Goal: Task Accomplishment & Management: Use online tool/utility

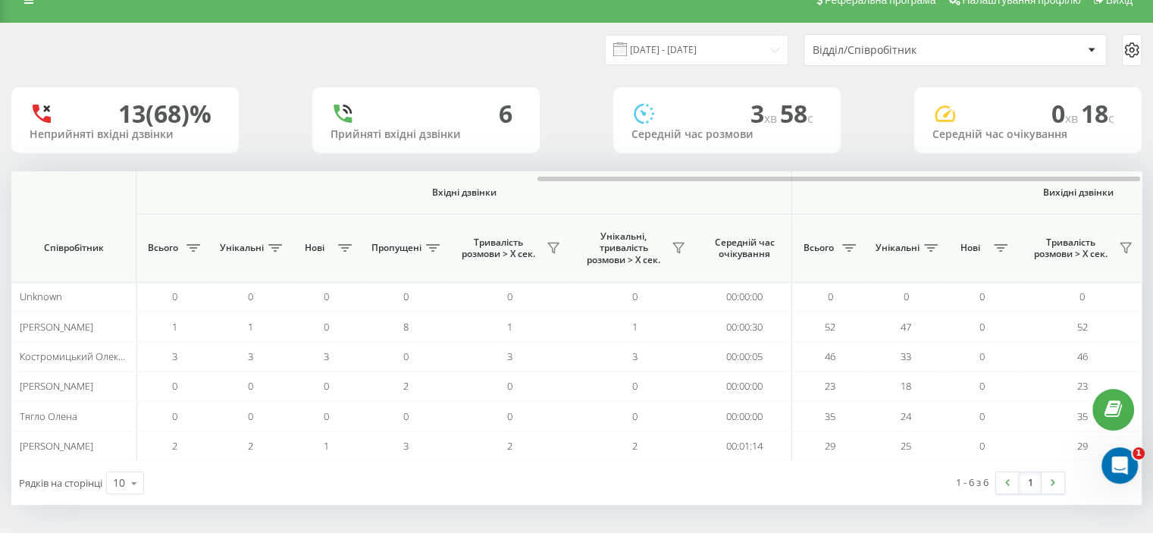
scroll to position [0, 984]
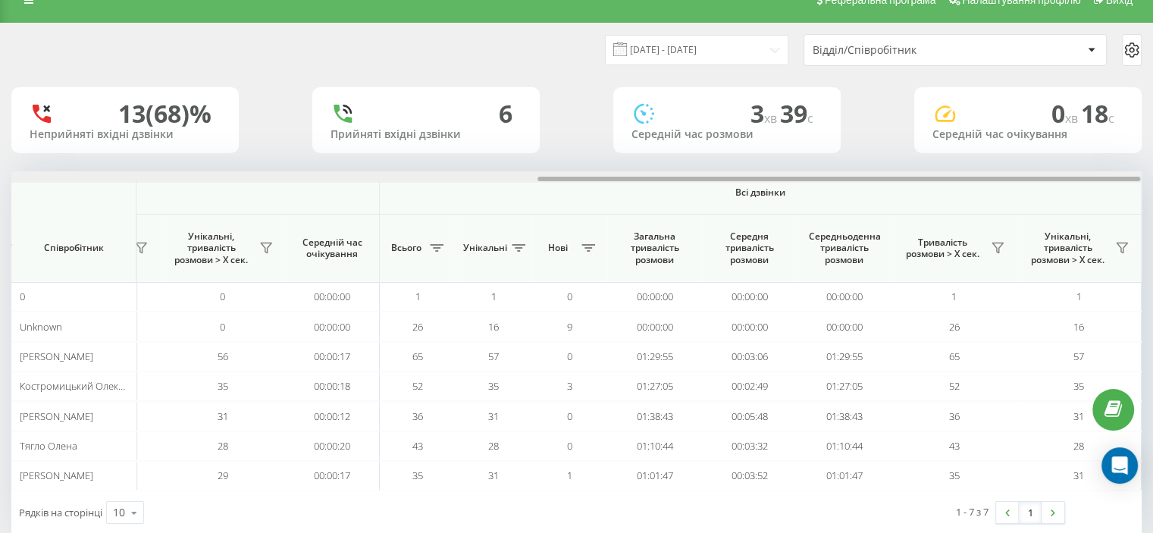
click at [990, 146] on div "21.08.2025 - 21.08.2025 Відділ/Співробітник 13 (68)% Неприйняті вхідні дзвінки …" at bounding box center [576, 278] width 1130 height 511
click at [997, 247] on icon at bounding box center [997, 248] width 12 height 12
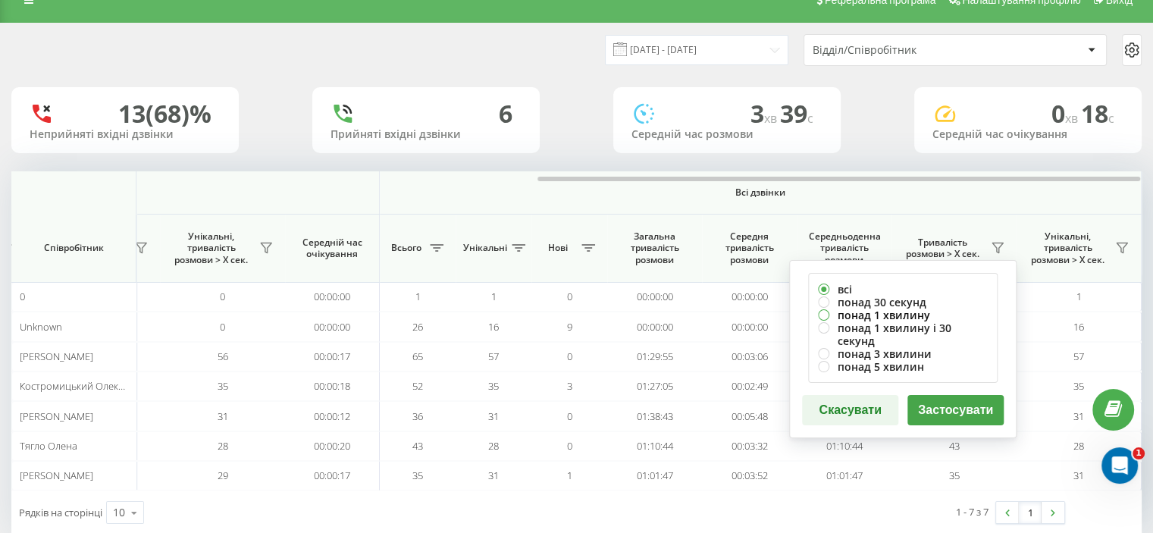
click at [878, 314] on label "понад 1 хвилину" at bounding box center [903, 314] width 170 height 13
radio input "true"
click at [931, 400] on button "Застосувати" at bounding box center [955, 410] width 96 height 30
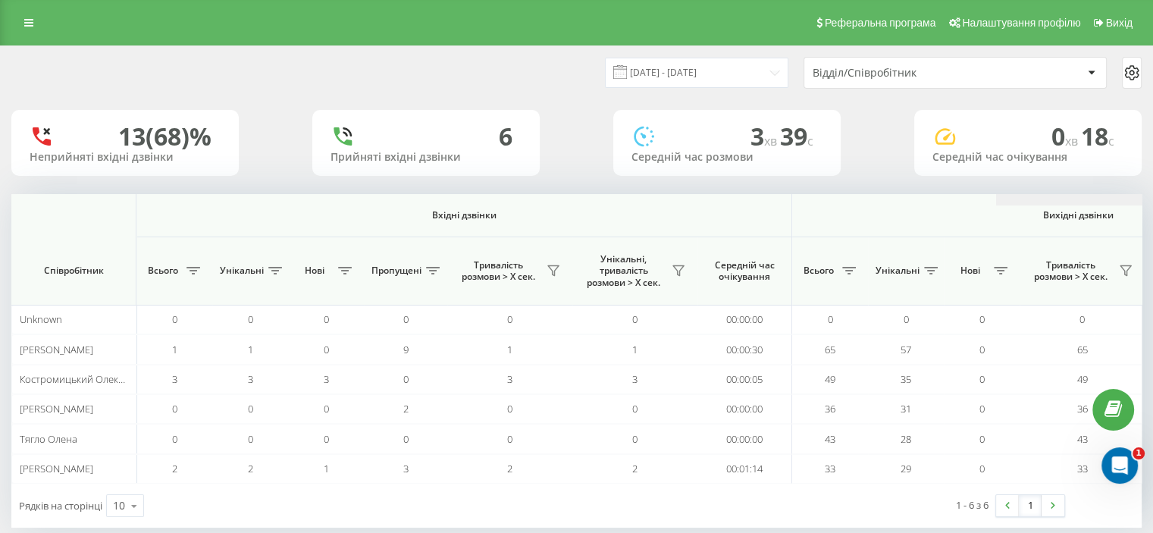
scroll to position [0, 984]
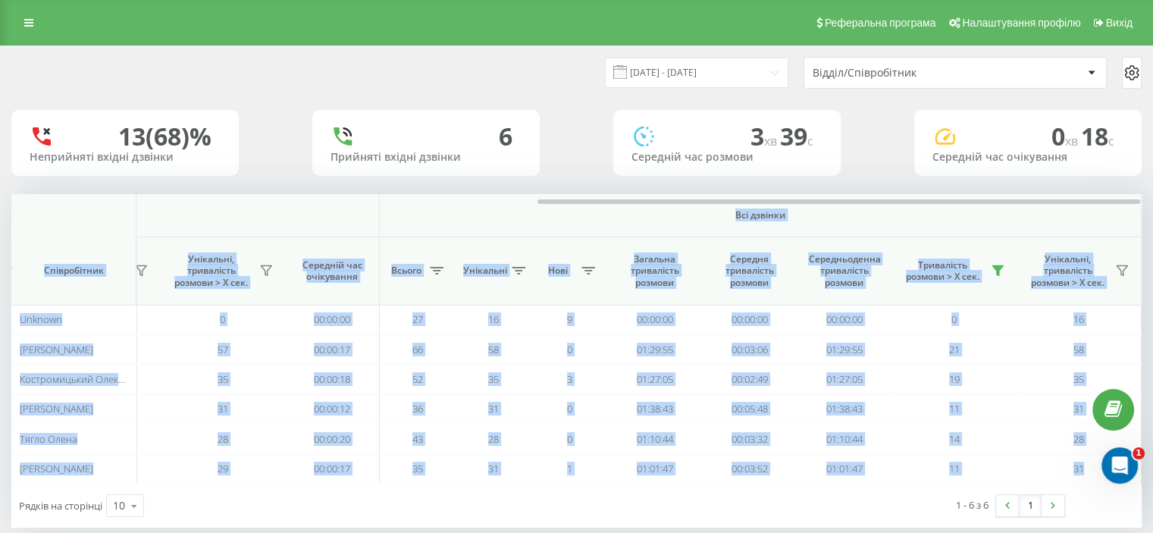
drag, startPoint x: 261, startPoint y: 198, endPoint x: 486, endPoint y: 213, distance: 226.3
click at [477, 209] on div "Вхідні дзвінки Вихідні дзвінки Всі дзвінки Співробітник Всього Унікальні Нові П…" at bounding box center [576, 338] width 1130 height 289
click at [549, 209] on span "Всі дзвінки" at bounding box center [759, 215] width 671 height 12
click at [828, 215] on span "Всі дзвінки" at bounding box center [759, 215] width 671 height 12
click at [930, 206] on th "Всі дзвінки" at bounding box center [761, 215] width 762 height 43
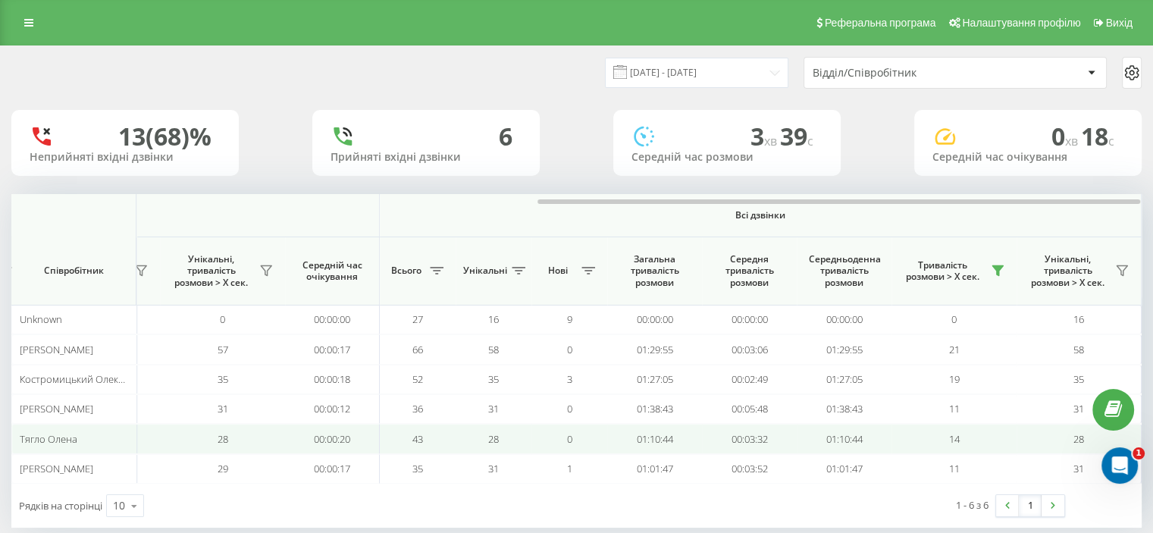
click at [882, 439] on td "01:10:44" at bounding box center [843, 439] width 95 height 30
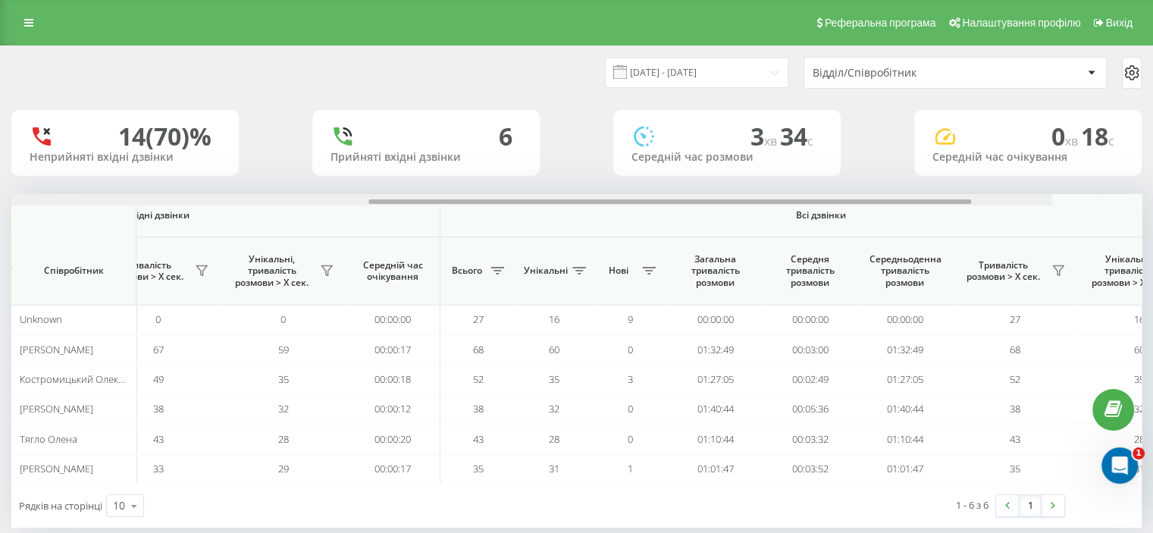
scroll to position [0, 984]
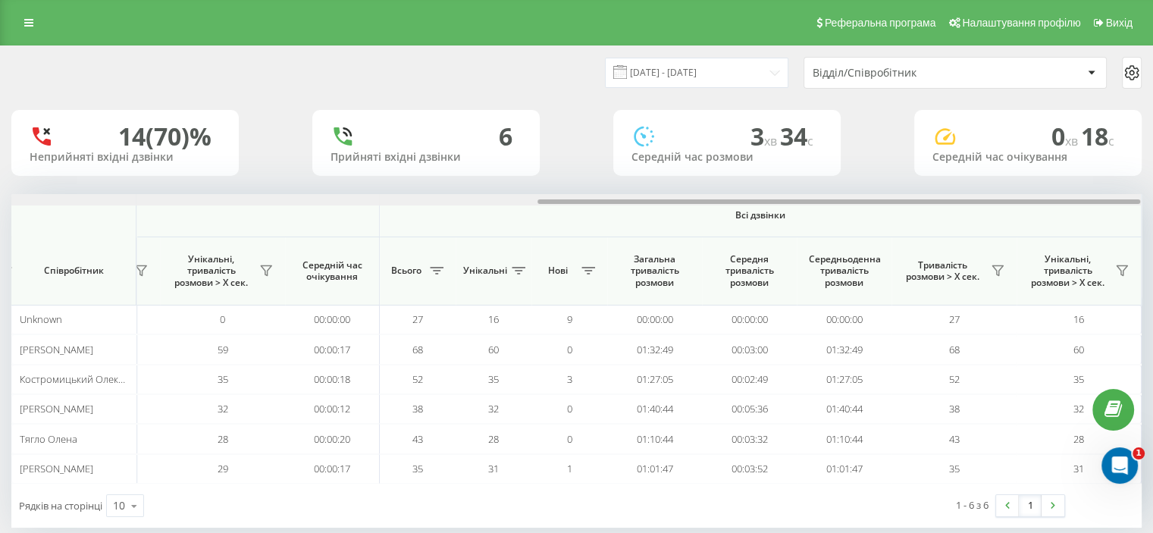
drag, startPoint x: 111, startPoint y: 199, endPoint x: 964, endPoint y: 224, distance: 853.6
click at [952, 232] on div "Вхідні дзвінки Вихідні дзвінки Всі дзвінки Співробітник Всього Унікальні Нові П…" at bounding box center [576, 338] width 1130 height 289
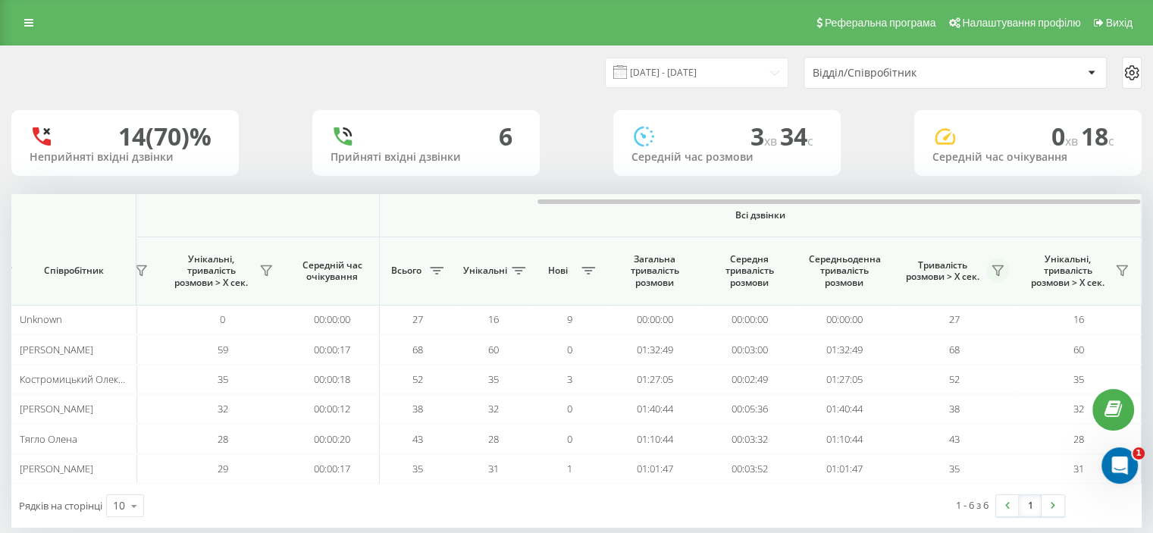
click at [996, 269] on icon at bounding box center [997, 270] width 12 height 12
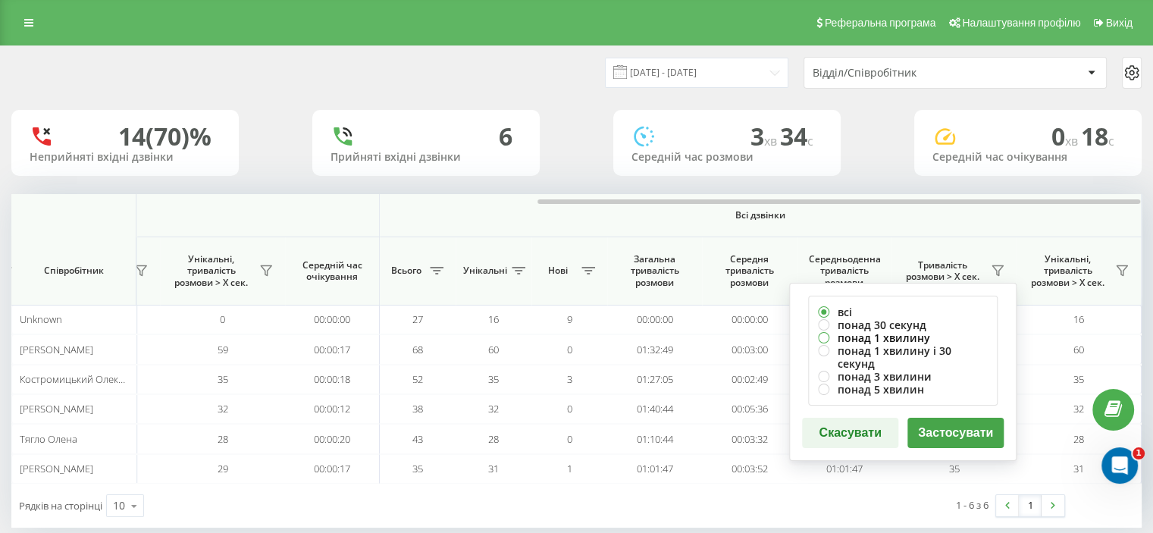
click at [861, 339] on label "понад 1 хвилину" at bounding box center [903, 337] width 170 height 13
radio input "true"
click at [924, 421] on button "Застосувати" at bounding box center [955, 433] width 96 height 30
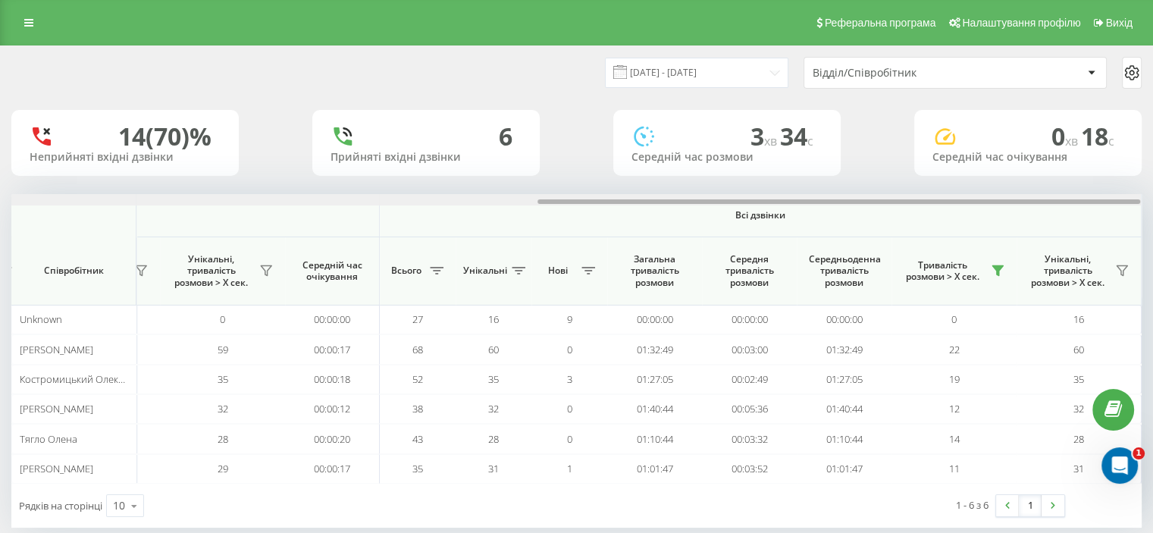
drag, startPoint x: 264, startPoint y: 202, endPoint x: 969, endPoint y: 202, distance: 704.7
click at [973, 211] on div "Вхідні дзвінки Вихідні дзвінки Всі дзвінки Співробітник Всього Унікальні Нові П…" at bounding box center [576, 338] width 1130 height 289
click at [889, 202] on div at bounding box center [838, 201] width 602 height 5
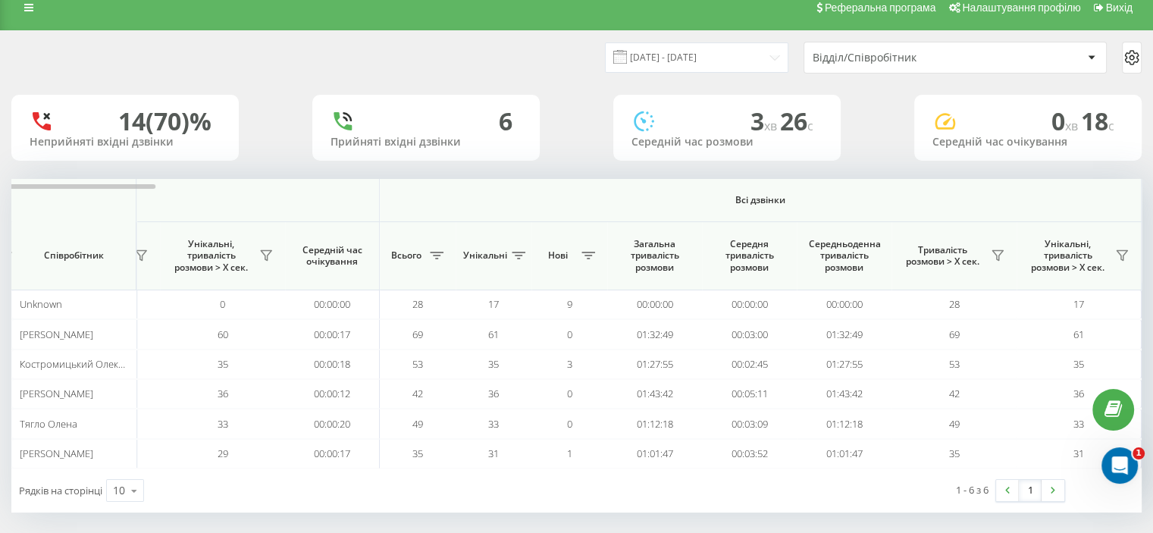
scroll to position [23, 0]
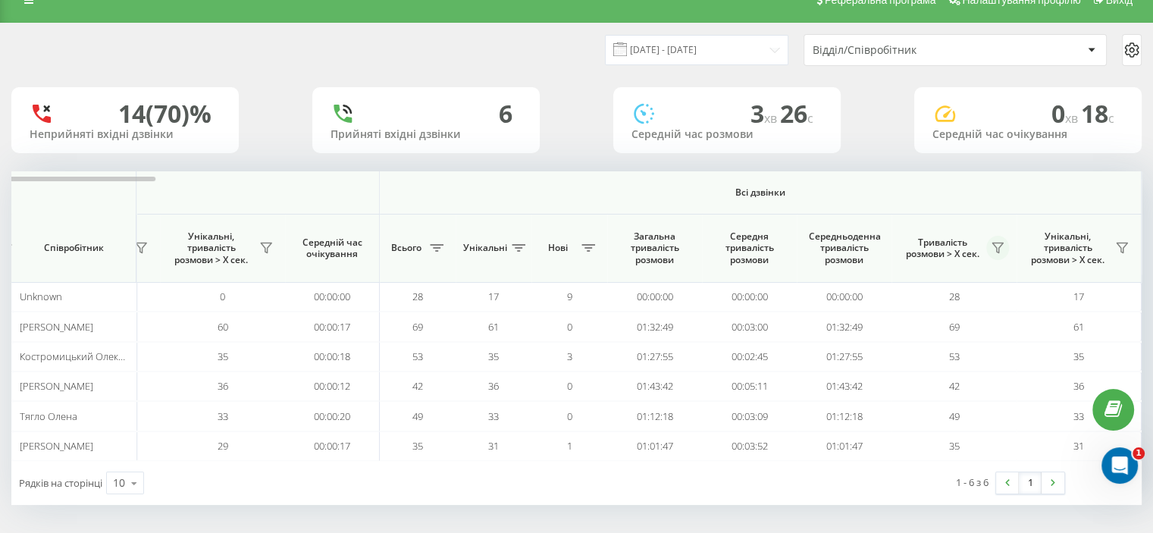
click at [996, 245] on icon at bounding box center [997, 248] width 12 height 12
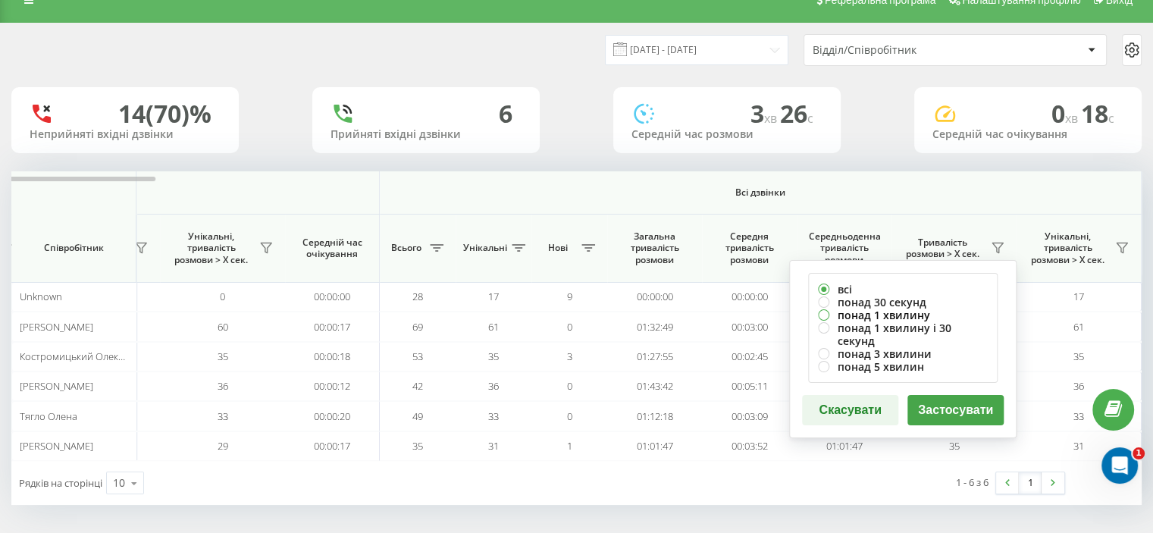
click at [894, 310] on label "понад 1 хвилину" at bounding box center [903, 314] width 170 height 13
radio input "true"
click at [934, 395] on button "Застосувати" at bounding box center [955, 410] width 96 height 30
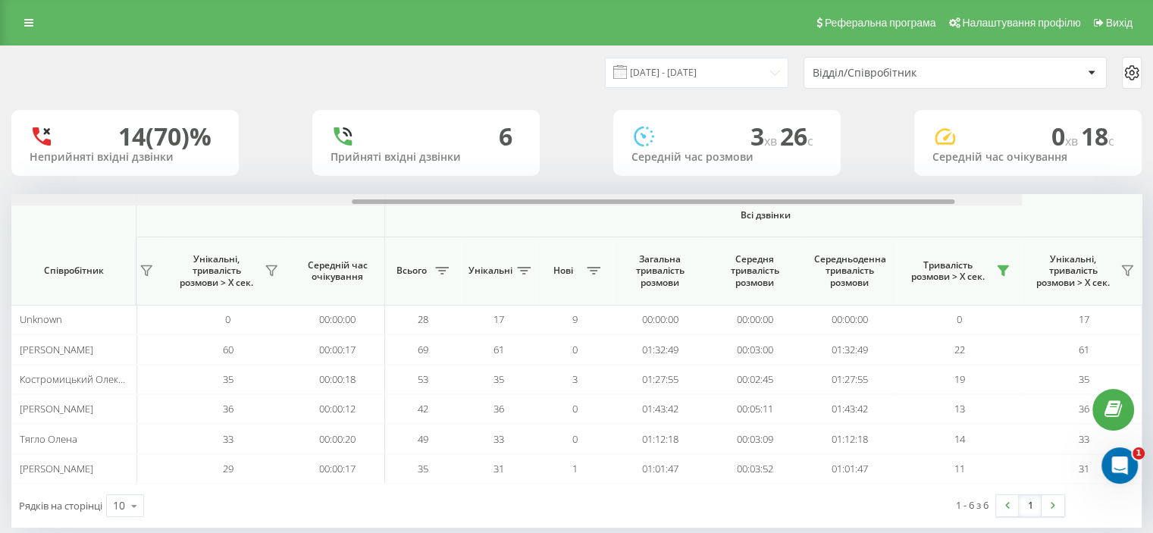
scroll to position [0, 984]
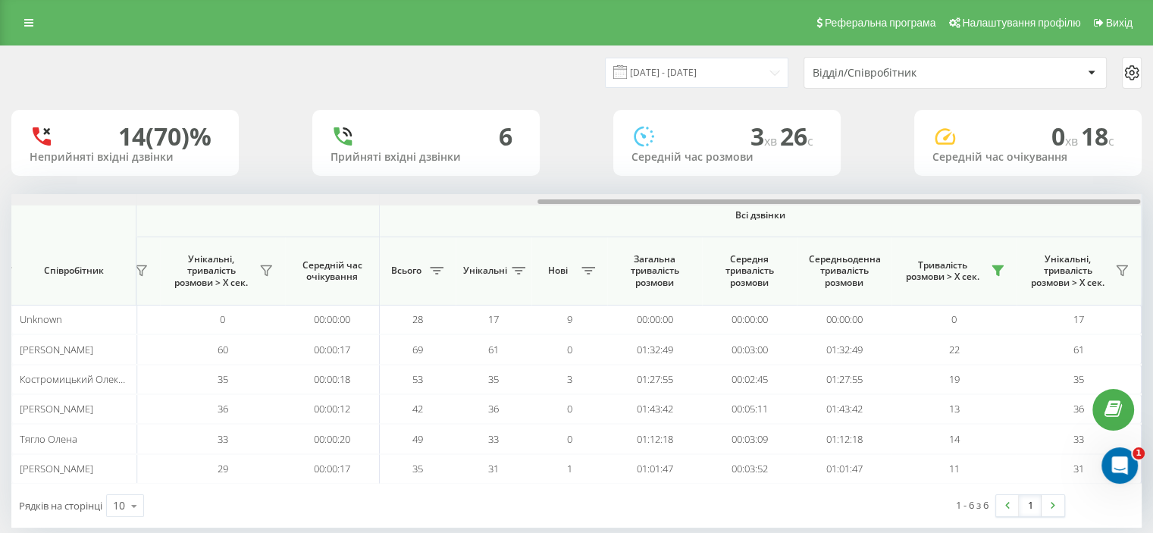
drag, startPoint x: 283, startPoint y: 203, endPoint x: 898, endPoint y: 180, distance: 615.7
click at [898, 180] on div "21.08.2025 - 21.08.2025 Відділ/Співробітник 14 (70)% Неприйняті вхідні дзвінки …" at bounding box center [576, 286] width 1130 height 481
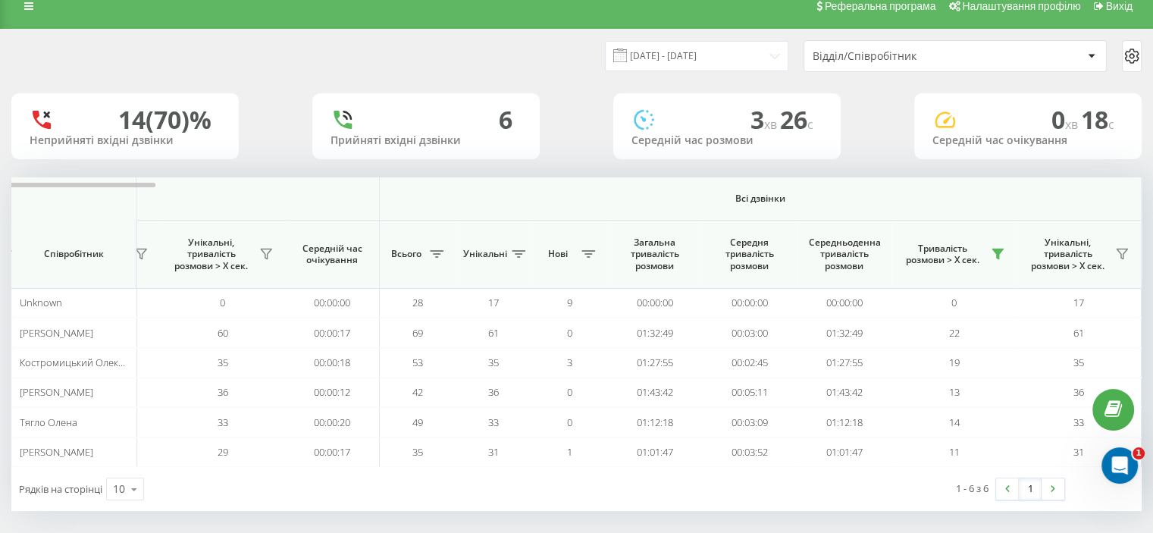
scroll to position [23, 0]
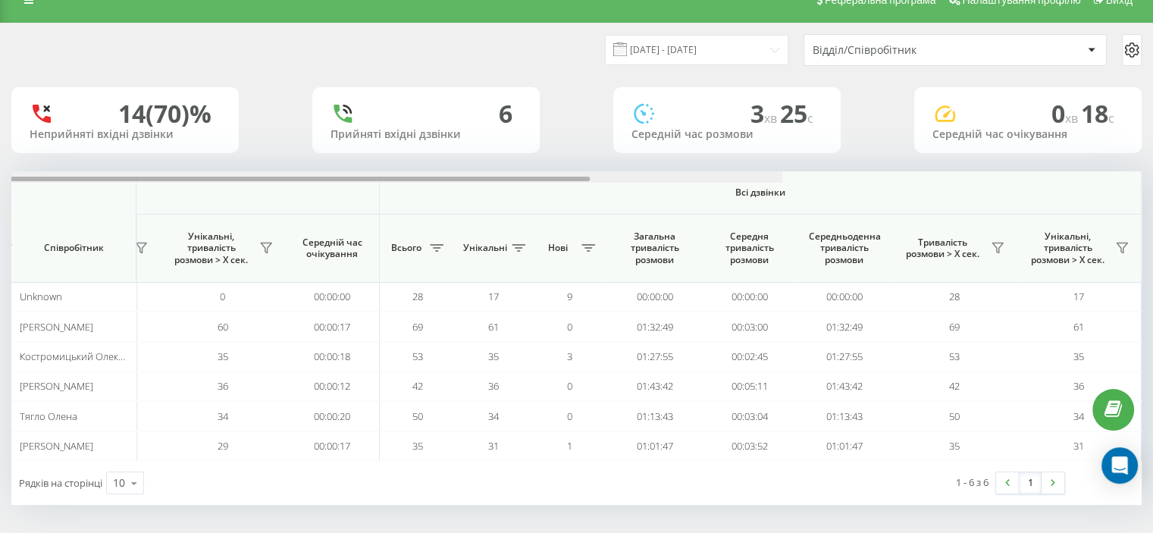
click at [1132, 154] on div "[DATE] - [DATE] Відділ/Співробітник 14 (70)% Неприйняті вхідні дзвінки 6 Прийня…" at bounding box center [576, 263] width 1130 height 481
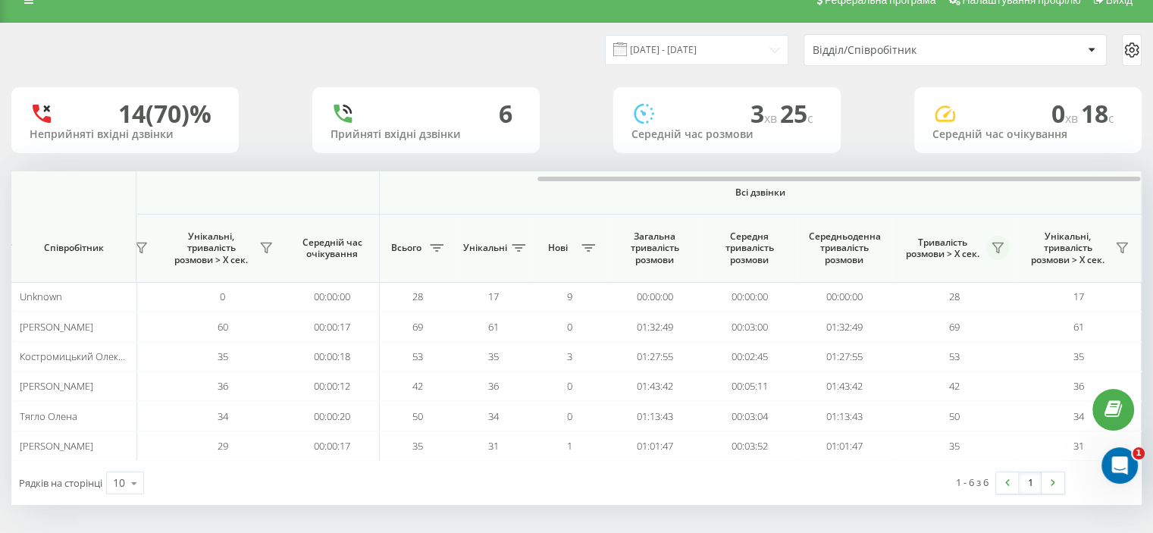
click at [993, 250] on icon at bounding box center [997, 248] width 12 height 12
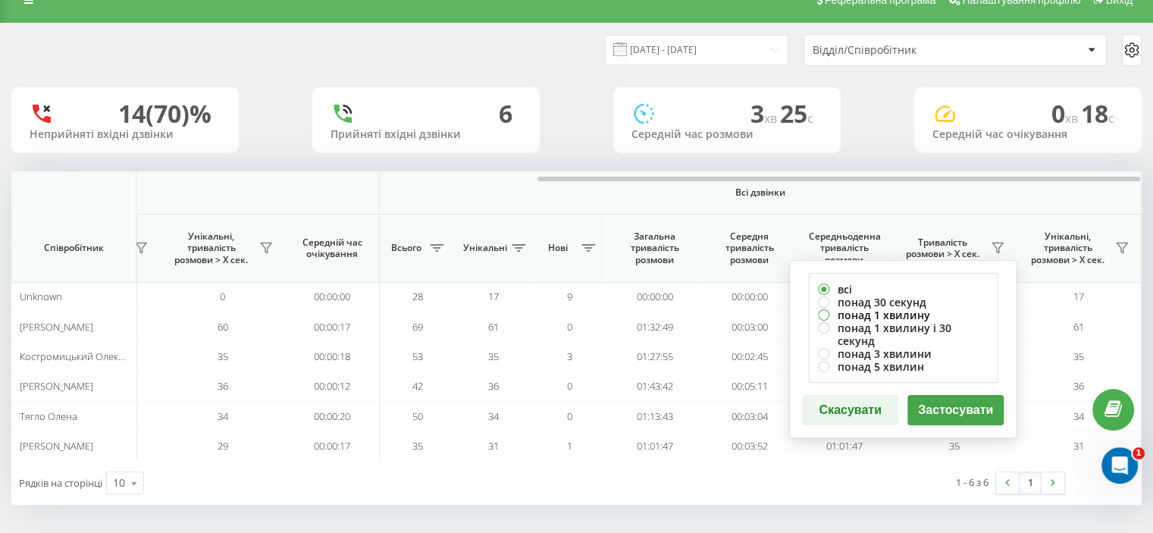
click at [837, 311] on label "понад 1 хвилину" at bounding box center [903, 314] width 170 height 13
radio input "true"
click at [942, 400] on button "Застосувати" at bounding box center [955, 410] width 96 height 30
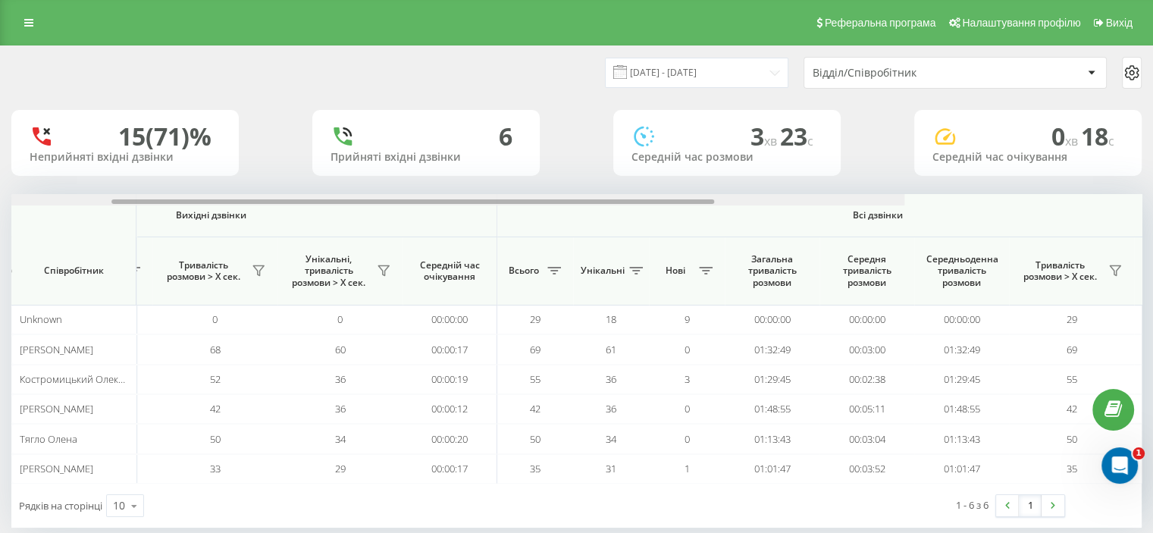
scroll to position [0, 984]
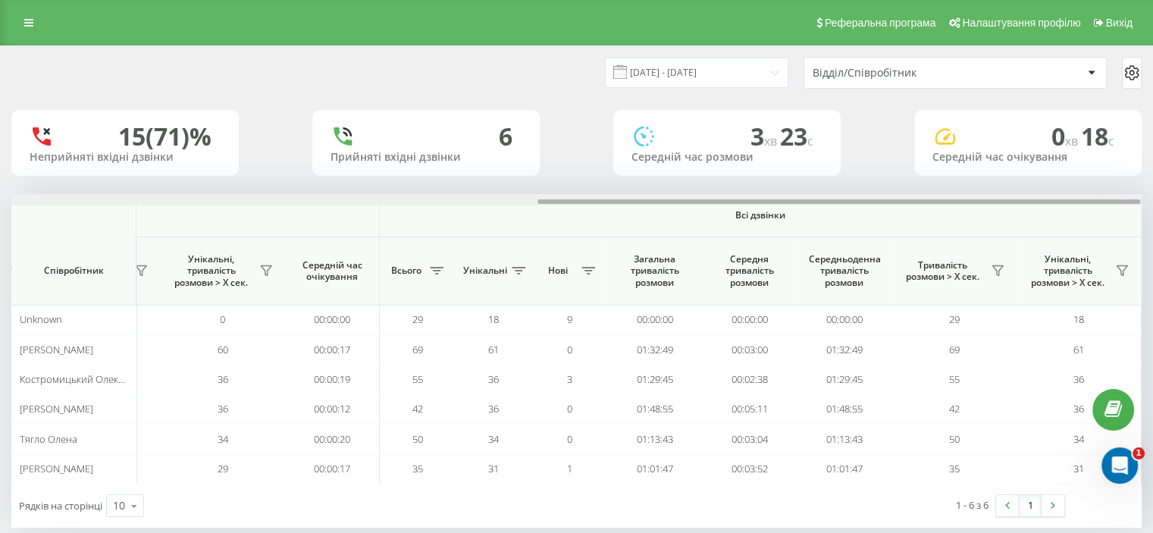
drag, startPoint x: 0, startPoint y: 0, endPoint x: 947, endPoint y: 175, distance: 963.2
click at [947, 175] on div "[DATE] - [DATE] Відділ/Співробітник 15 (71)% Неприйняті вхідні дзвінки 6 Прийня…" at bounding box center [576, 286] width 1130 height 481
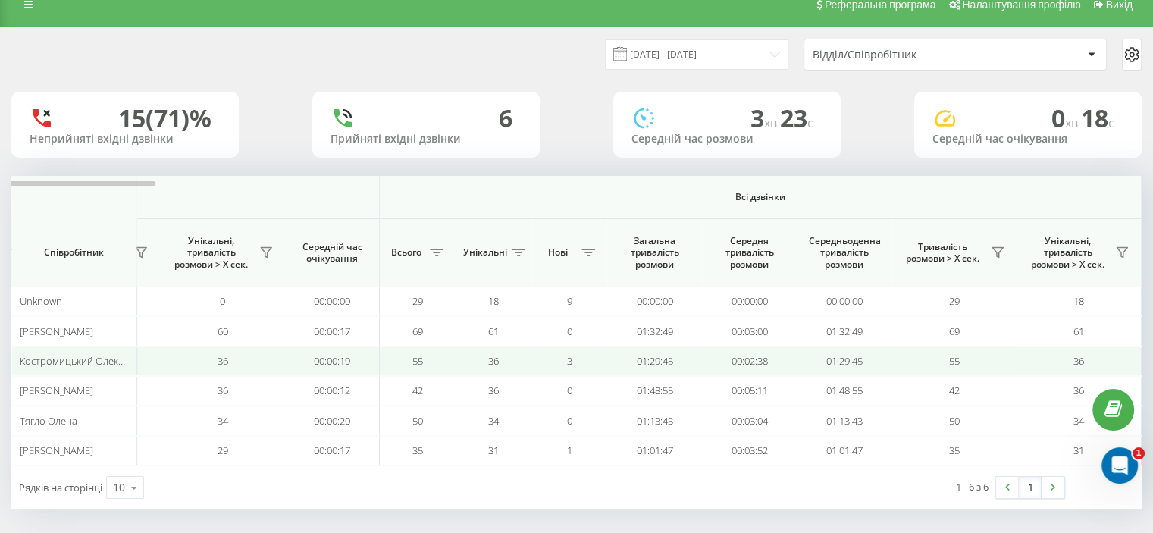
scroll to position [23, 0]
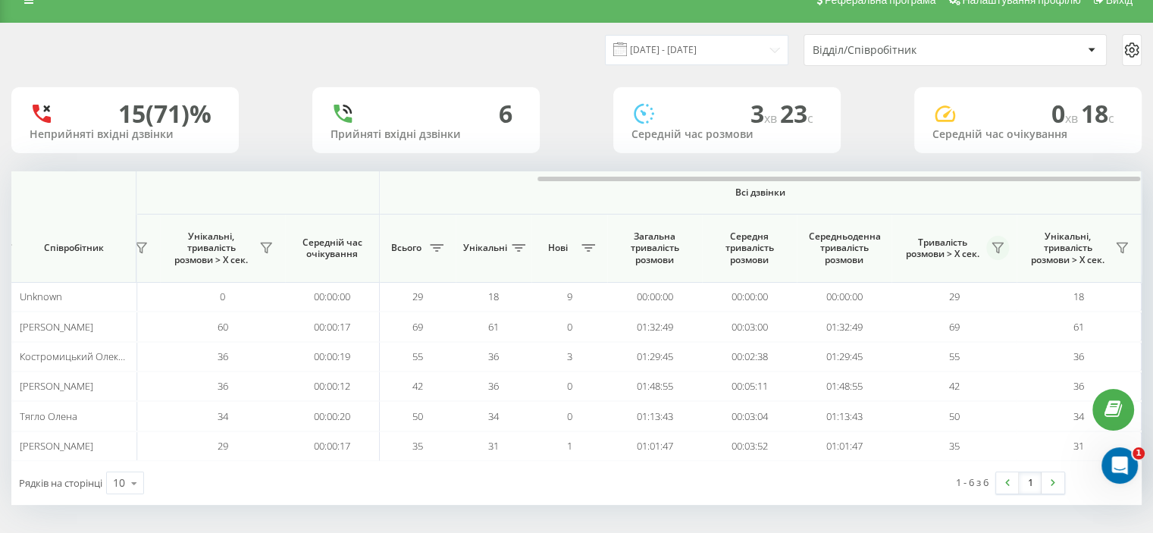
click at [996, 251] on icon at bounding box center [997, 248] width 11 height 10
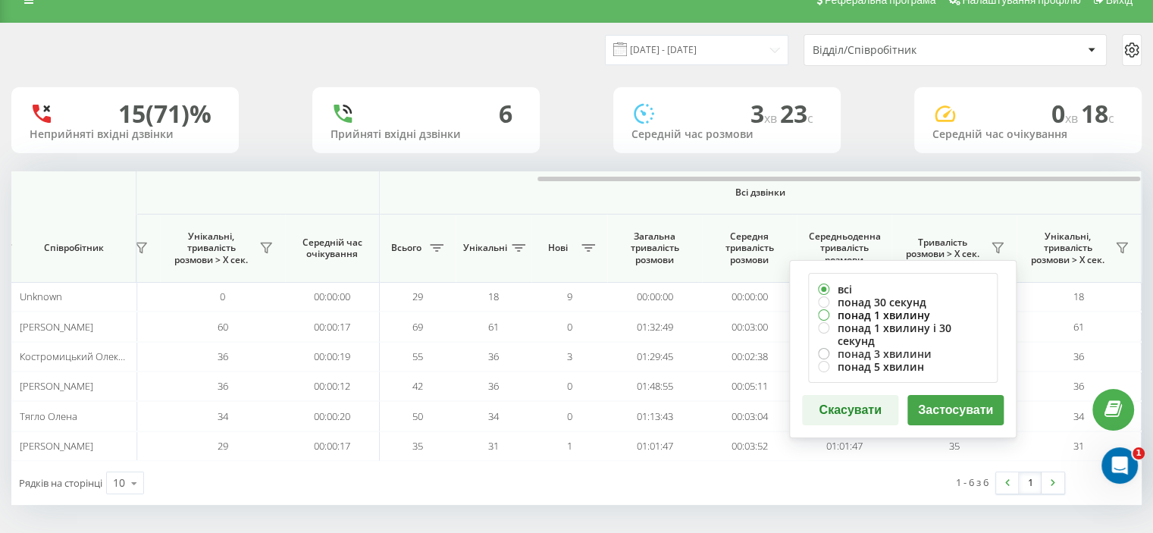
drag, startPoint x: 856, startPoint y: 315, endPoint x: 880, endPoint y: 339, distance: 34.3
click at [856, 315] on label "понад 1 хвилину" at bounding box center [903, 314] width 170 height 13
radio input "true"
click at [937, 401] on button "Застосувати" at bounding box center [955, 410] width 96 height 30
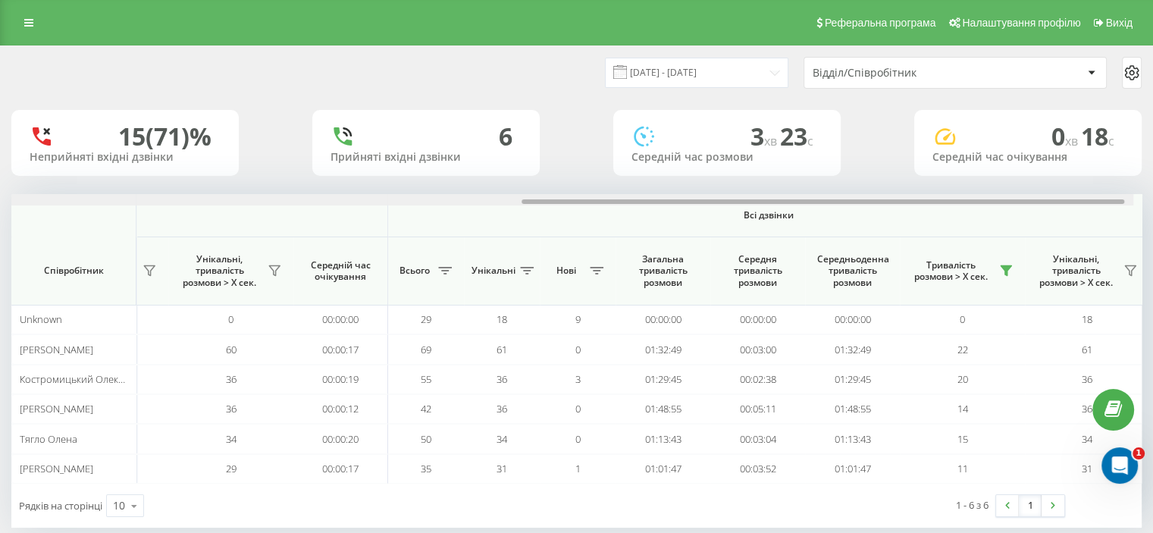
scroll to position [0, 984]
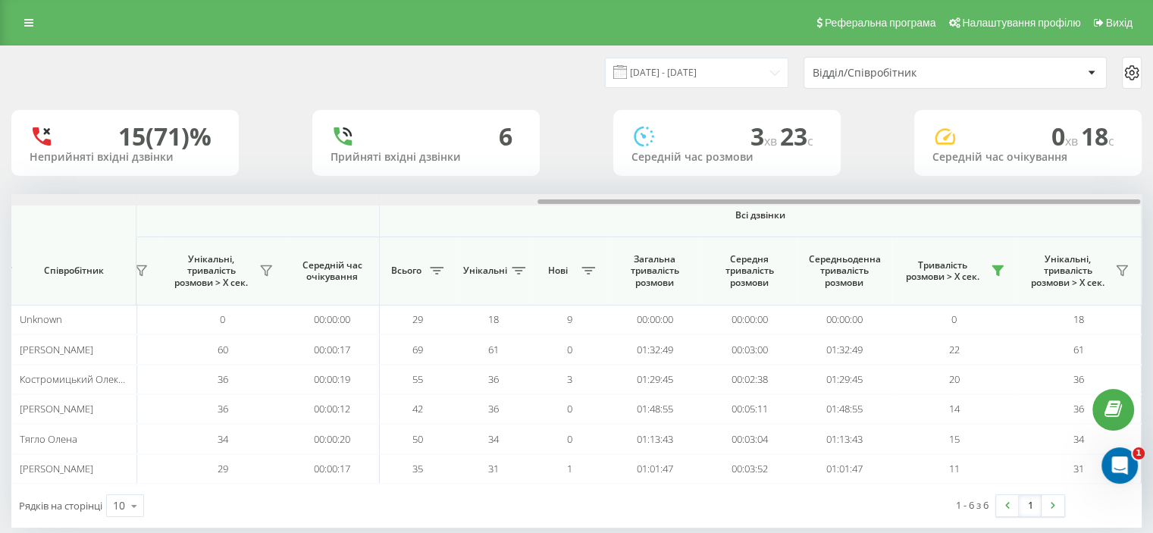
drag, startPoint x: 250, startPoint y: 200, endPoint x: 856, endPoint y: 200, distance: 605.5
click at [858, 200] on div at bounding box center [838, 201] width 602 height 5
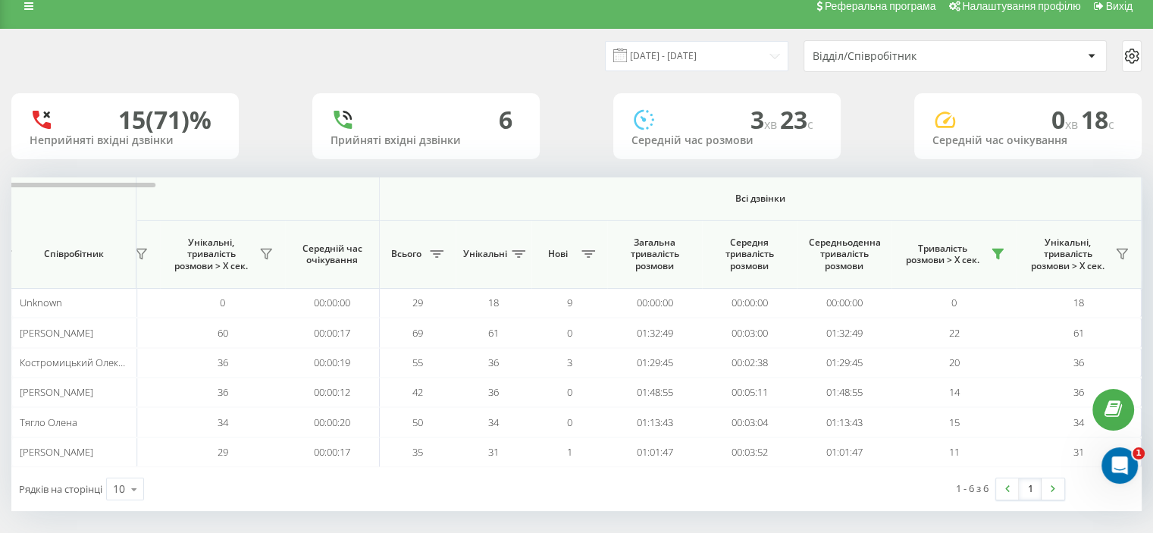
scroll to position [23, 0]
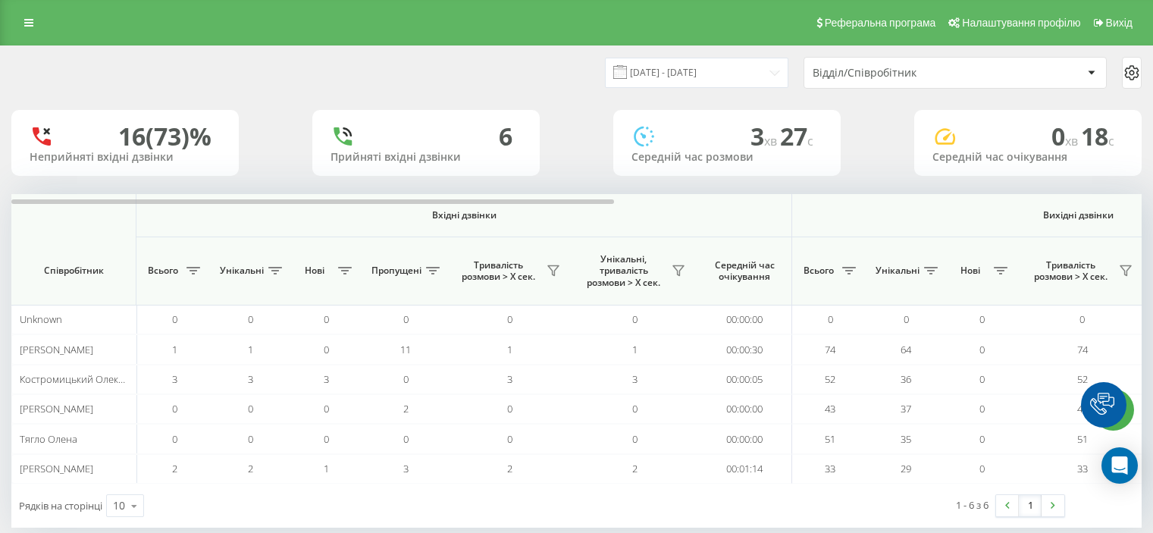
scroll to position [23, 0]
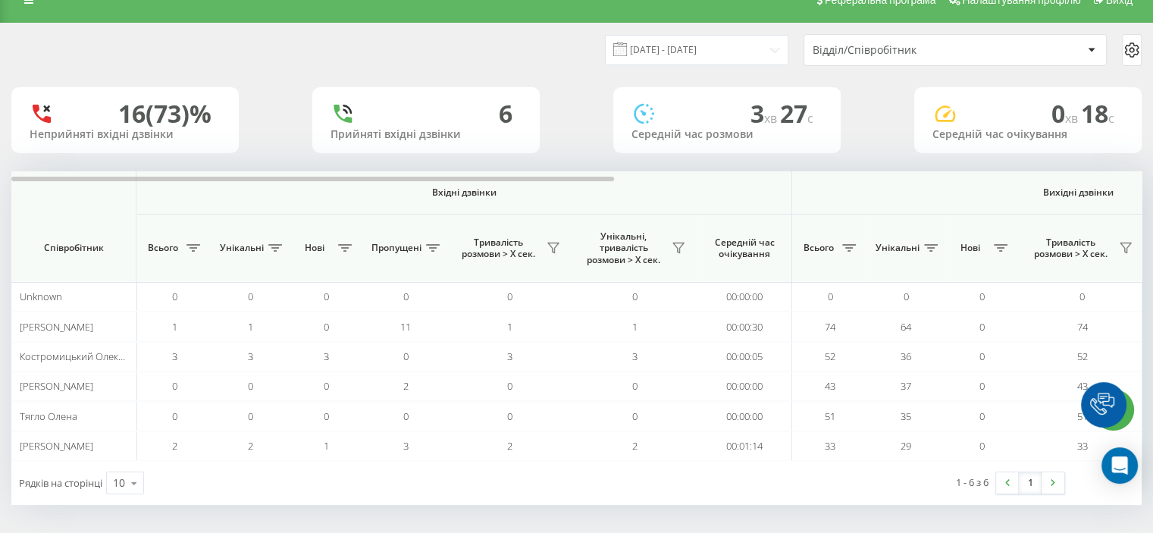
click at [311, 187] on th "Вхідні дзвінки" at bounding box center [463, 192] width 655 height 43
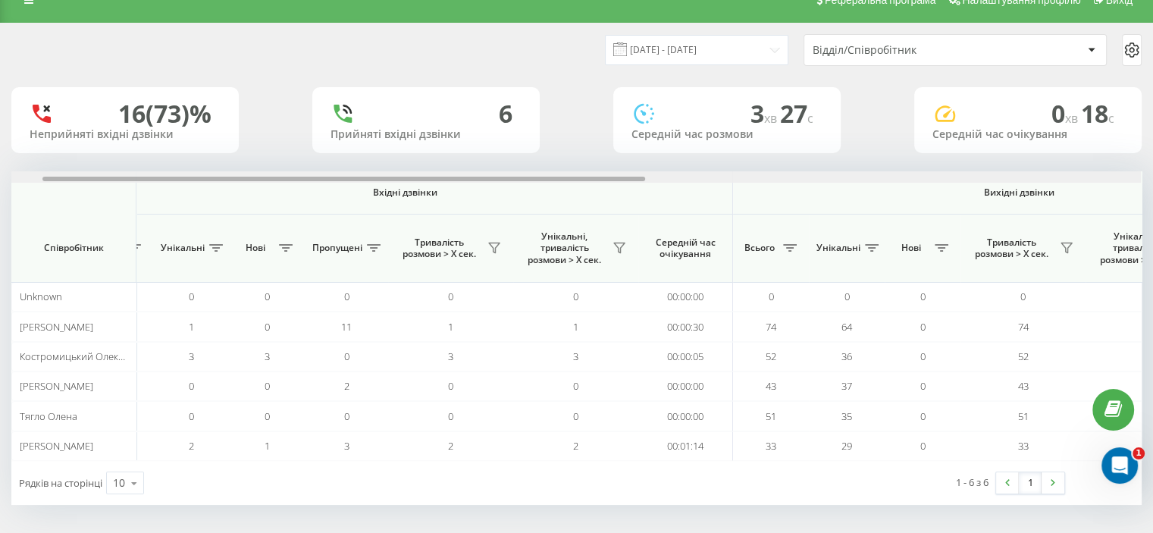
scroll to position [0, 984]
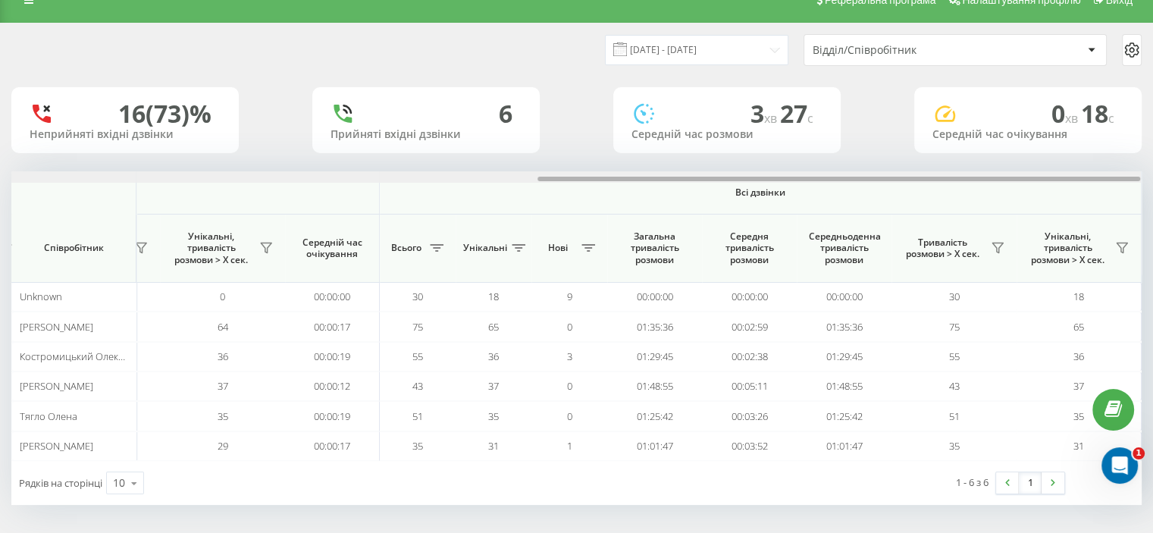
drag, startPoint x: 310, startPoint y: 178, endPoint x: 1149, endPoint y: 124, distance: 840.6
click at [1152, 135] on html "[DOMAIN_NAME] Проекти [DOMAIN_NAME] Дашборд Центр звернень Аналiтика Ваші звіти…" at bounding box center [576, 243] width 1153 height 533
click at [1003, 245] on button at bounding box center [997, 248] width 23 height 24
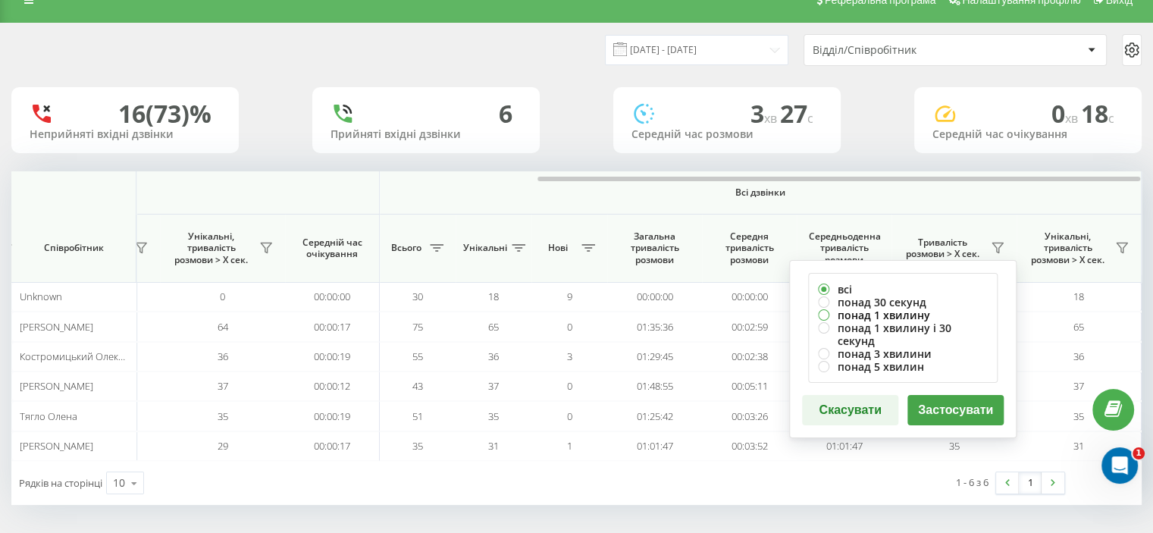
click at [846, 311] on label "понад 1 хвилину" at bounding box center [903, 314] width 170 height 13
radio input "true"
click at [934, 399] on button "Застосувати" at bounding box center [955, 410] width 96 height 30
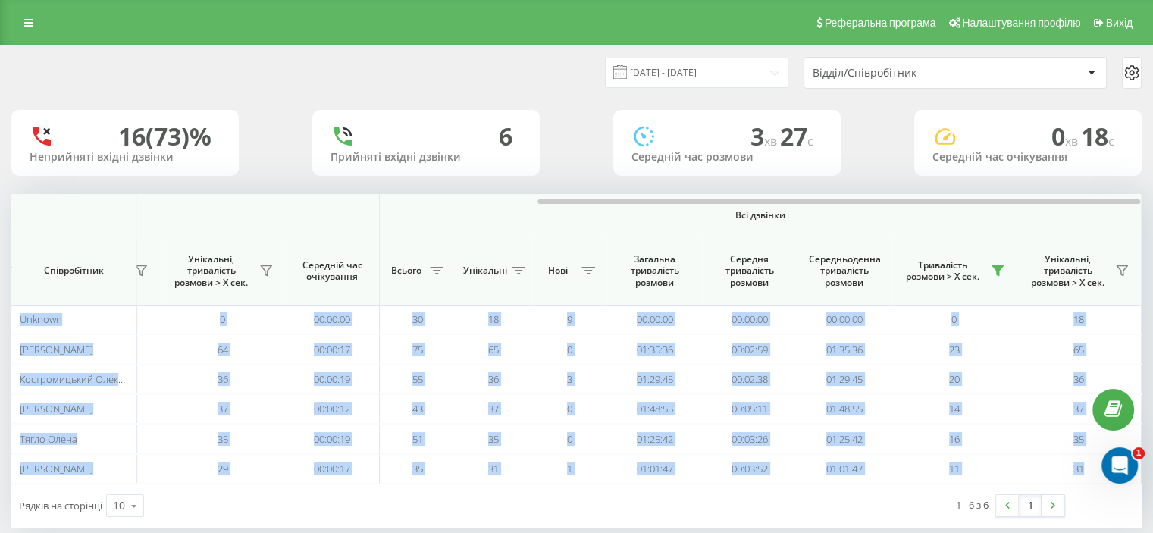
drag, startPoint x: 282, startPoint y: 199, endPoint x: 559, endPoint y: 190, distance: 277.5
click at [553, 190] on div "[DATE] - [DATE] Відділ/Співробітник 16 (73)% Неприйняті вхідні дзвінки 6 Прийня…" at bounding box center [576, 286] width 1130 height 481
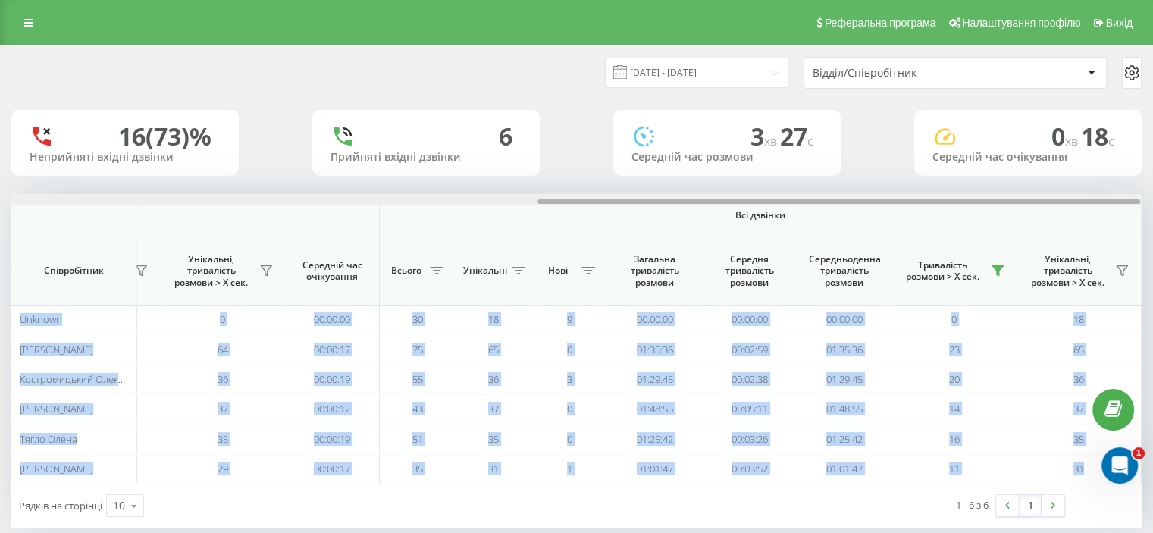
drag, startPoint x: 563, startPoint y: 202, endPoint x: 594, endPoint y: 202, distance: 31.1
click at [594, 202] on div at bounding box center [838, 201] width 602 height 5
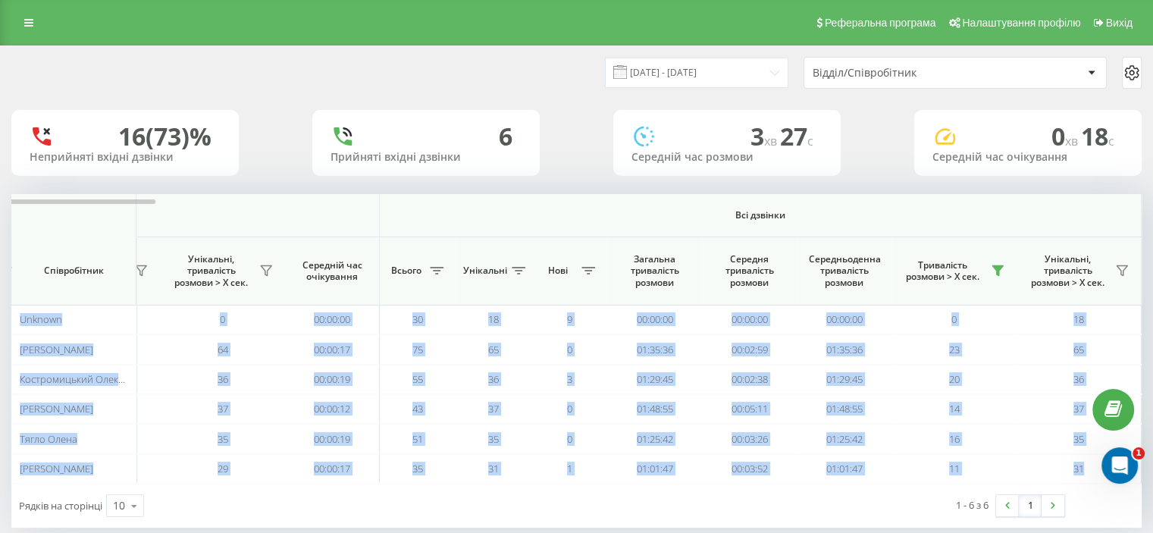
scroll to position [23, 0]
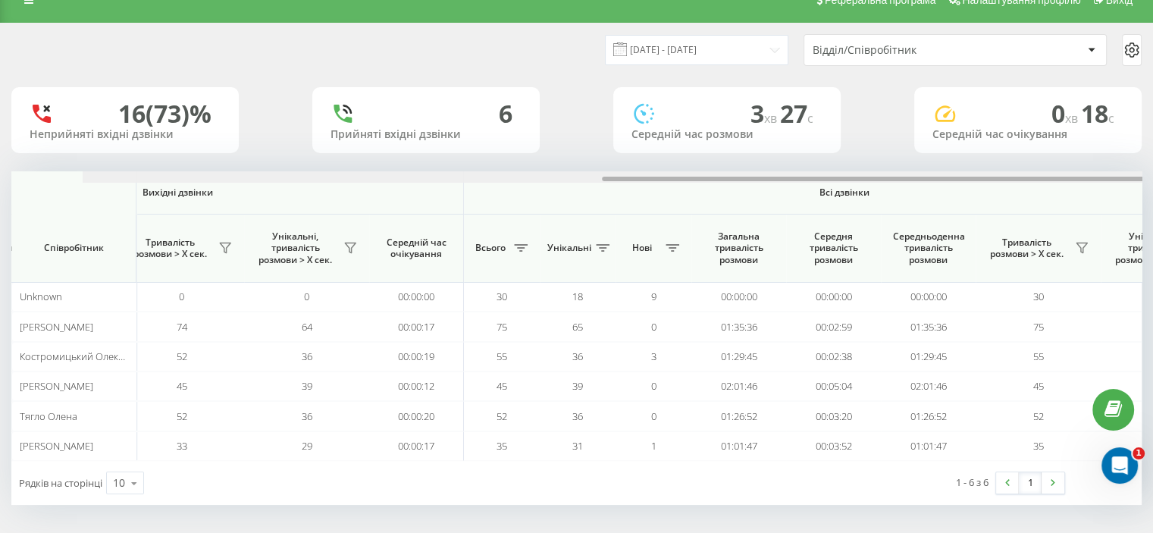
scroll to position [0, 984]
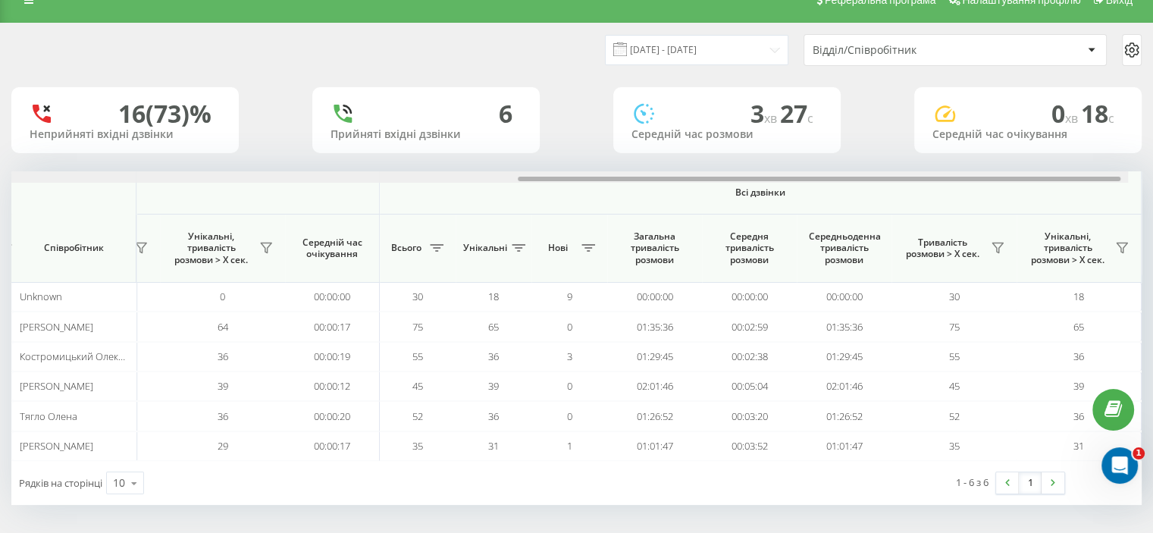
drag, startPoint x: 449, startPoint y: 181, endPoint x: 959, endPoint y: 189, distance: 510.8
click at [940, 189] on div "Вхідні дзвінки Вихідні дзвінки Всі дзвінки Співробітник Всього Унікальні Нові П…" at bounding box center [576, 315] width 1130 height 289
click at [996, 235] on th "Тривалість розмови > Х сек." at bounding box center [953, 248] width 125 height 68
click at [997, 245] on icon at bounding box center [997, 248] width 12 height 12
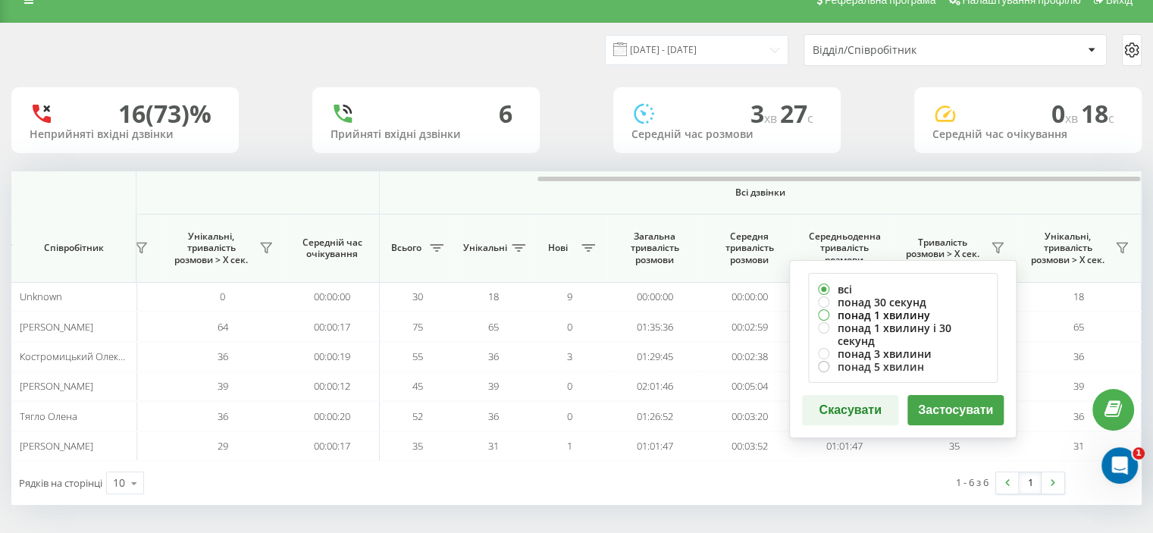
drag, startPoint x: 877, startPoint y: 310, endPoint x: 911, endPoint y: 355, distance: 56.4
click at [877, 311] on label "понад 1 хвилину" at bounding box center [903, 314] width 170 height 13
radio input "true"
click at [906, 375] on div "всі понад 30 секунд понад 1 хвилину понад 1 хвилину і 30 секунд понад 3 хвилини…" at bounding box center [902, 349] width 227 height 178
click at [949, 405] on button "Застосувати" at bounding box center [955, 410] width 96 height 30
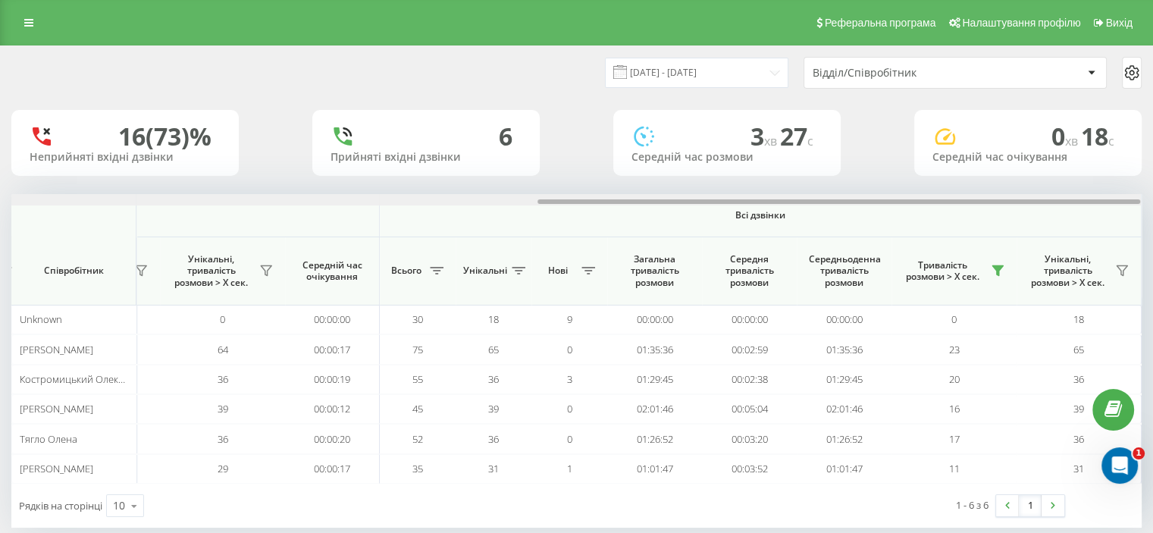
drag, startPoint x: 282, startPoint y: 199, endPoint x: 891, endPoint y: 194, distance: 609.3
click at [896, 199] on div at bounding box center [575, 199] width 1129 height 11
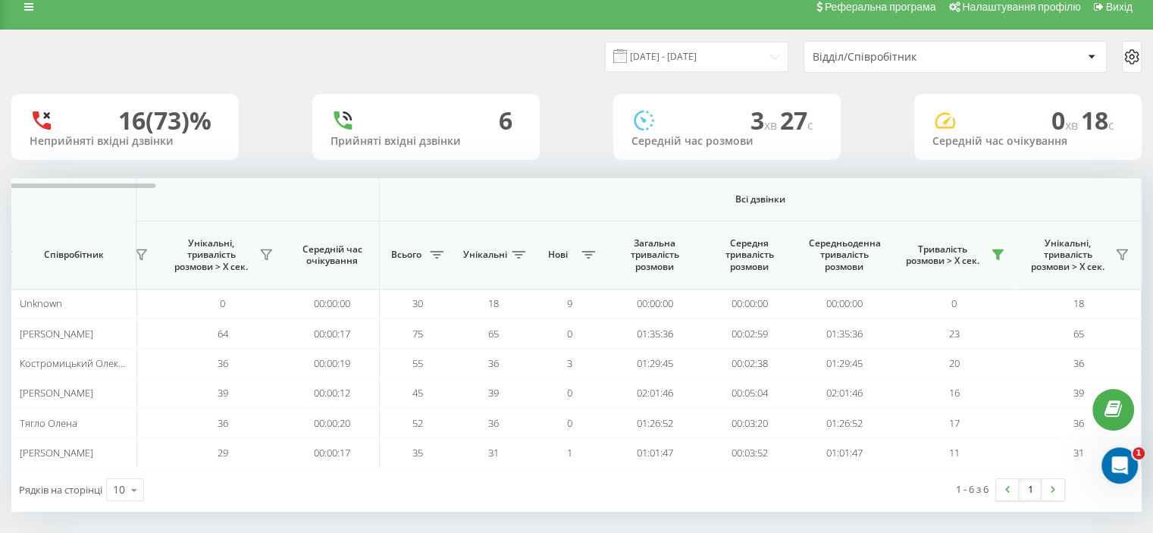
scroll to position [23, 0]
